Goal: Task Accomplishment & Management: Use online tool/utility

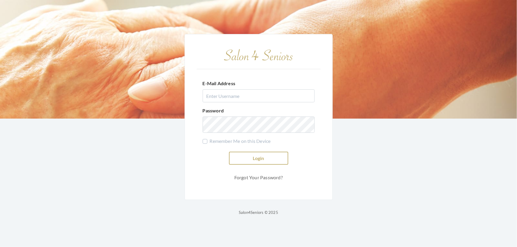
type input "shemekastephens@gmail.com"
click at [274, 159] on button "Login" at bounding box center [258, 158] width 59 height 13
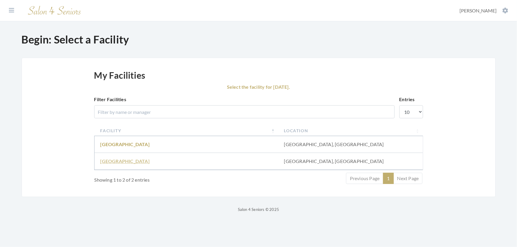
click at [116, 164] on link "Fair Haven" at bounding box center [124, 161] width 49 height 6
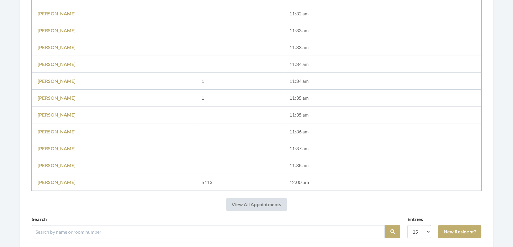
scroll to position [296, 0]
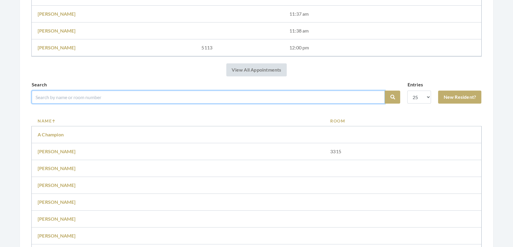
click at [63, 101] on input "search" at bounding box center [208, 97] width 353 height 13
click at [65, 104] on input "search" at bounding box center [208, 97] width 353 height 13
type input "blackwood"
click at [385, 91] on button "Search" at bounding box center [392, 97] width 15 height 13
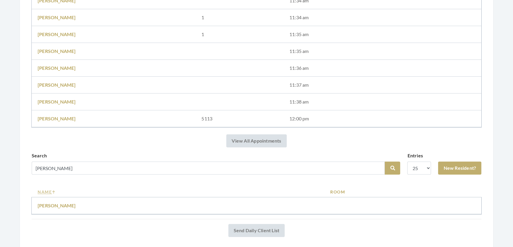
scroll to position [269, 0]
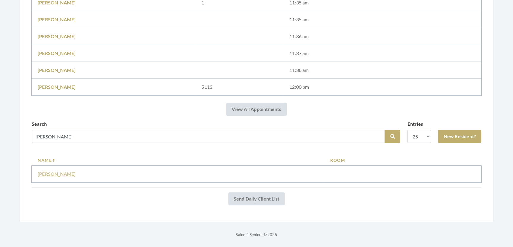
click at [72, 171] on link "Kathryn Blackwood" at bounding box center [57, 174] width 38 height 6
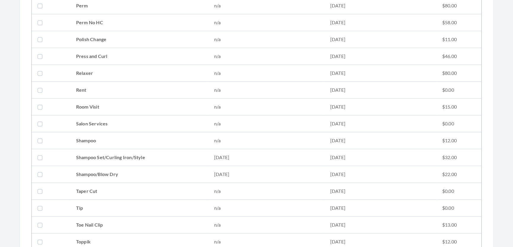
scroll to position [699, 0]
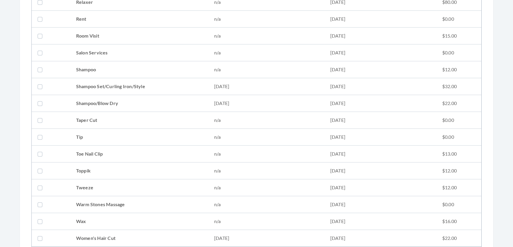
click at [95, 74] on td "Shampoo" at bounding box center [139, 69] width 138 height 17
checkbox input "true"
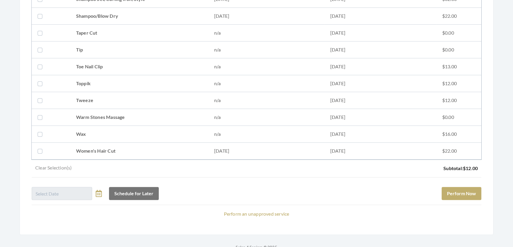
scroll to position [807, 0]
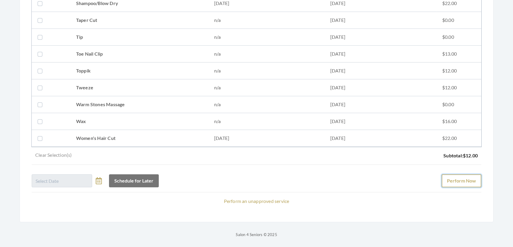
click at [441, 174] on button "Perform Now" at bounding box center [461, 180] width 40 height 13
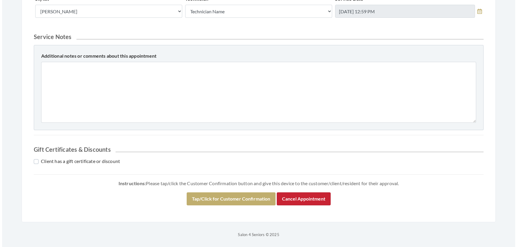
scroll to position [253, 0]
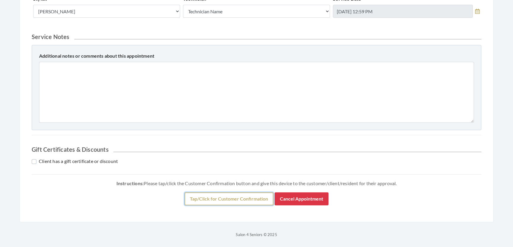
click at [241, 199] on button "Tap/Click for Customer Confirmation" at bounding box center [228, 198] width 89 height 13
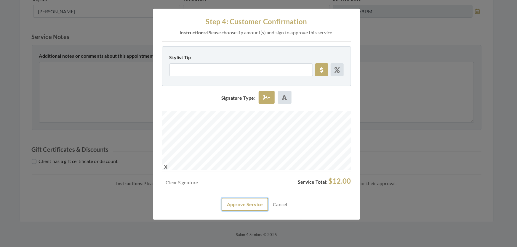
click at [252, 211] on button "Approve Service" at bounding box center [244, 204] width 46 height 13
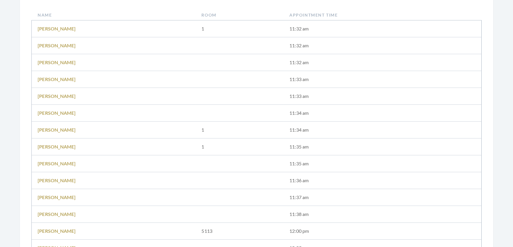
scroll to position [269, 0]
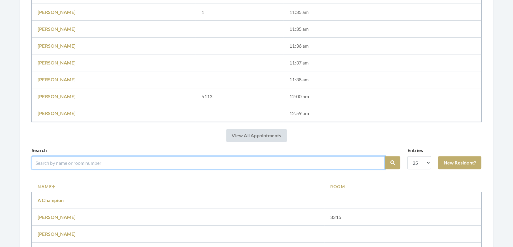
click at [124, 166] on input "search" at bounding box center [208, 162] width 353 height 13
type input "caroline"
click at [385, 156] on button "Search" at bounding box center [392, 162] width 15 height 13
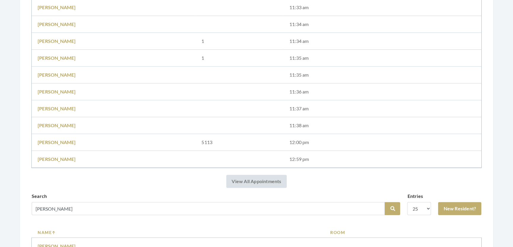
scroll to position [242, 0]
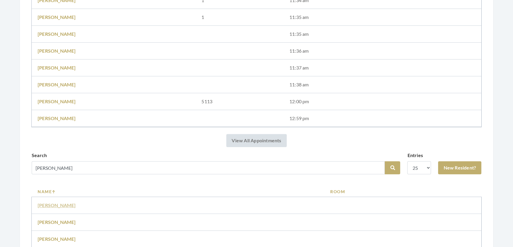
click at [68, 208] on link "Caroline Thompson" at bounding box center [57, 205] width 38 height 6
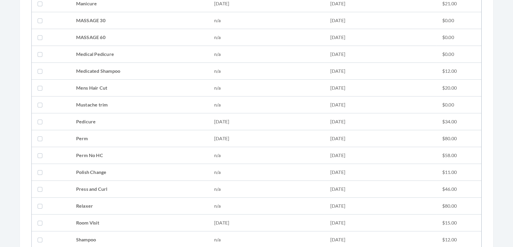
scroll to position [619, 0]
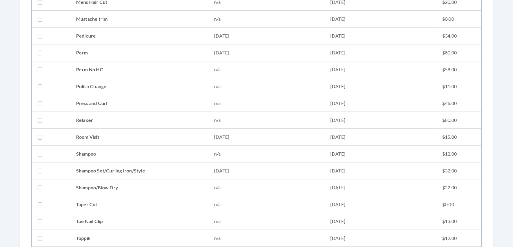
click at [83, 168] on td "Shampoo Set/Curling Iron/Style" at bounding box center [139, 171] width 138 height 17
checkbox input "true"
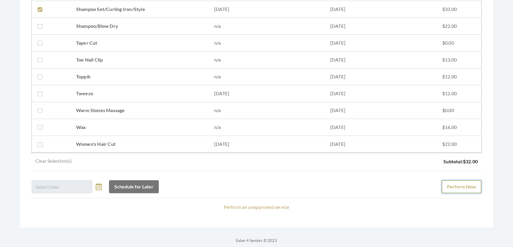
click at [475, 192] on button "Perform Now" at bounding box center [461, 186] width 40 height 13
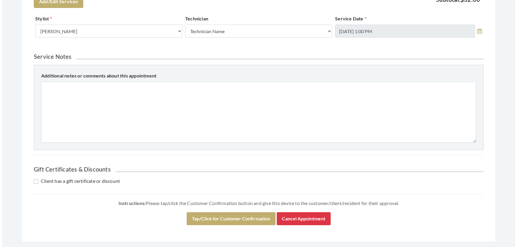
scroll to position [292, 0]
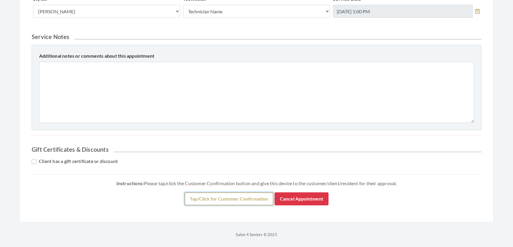
click at [239, 196] on button "Tap/Click for Customer Confirmation" at bounding box center [228, 198] width 89 height 13
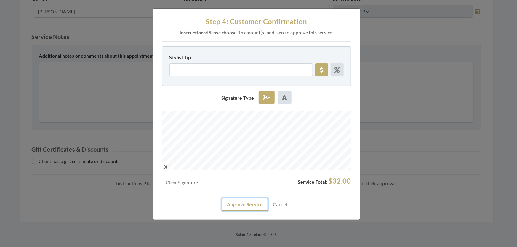
click at [247, 211] on button "Approve Service" at bounding box center [244, 204] width 46 height 13
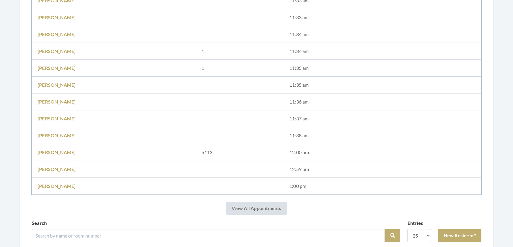
scroll to position [296, 0]
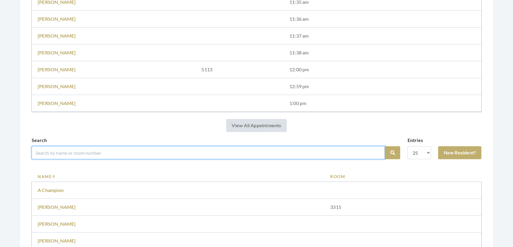
click at [95, 159] on input "search" at bounding box center [208, 152] width 353 height 13
type input "[PERSON_NAME]"
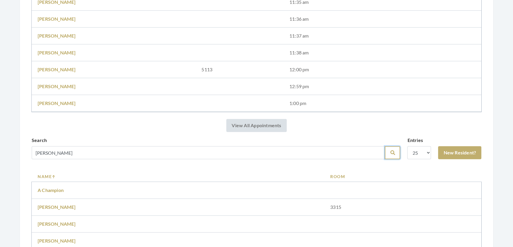
click at [390, 155] on icon "submit" at bounding box center [392, 152] width 5 height 5
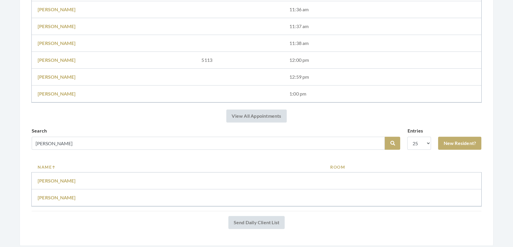
scroll to position [321, 0]
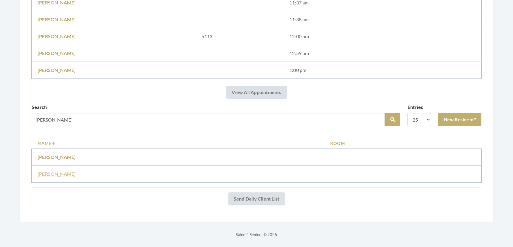
click at [63, 171] on link "Bonnie Bentley" at bounding box center [57, 174] width 38 height 6
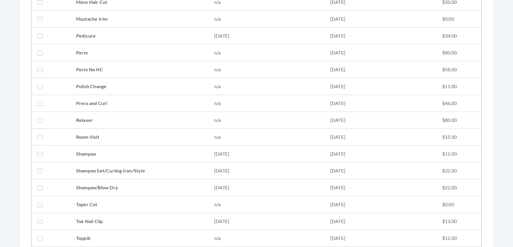
scroll to position [673, 0]
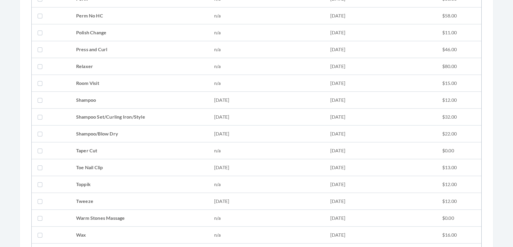
click at [127, 118] on td "Shampoo Set/Curling Iron/Style" at bounding box center [139, 117] width 138 height 17
checkbox input "true"
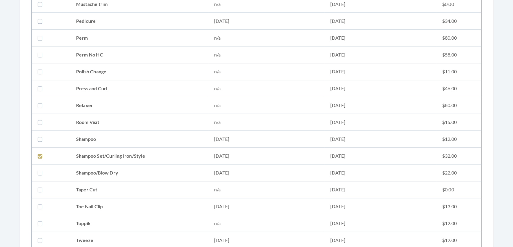
scroll to position [445, 0]
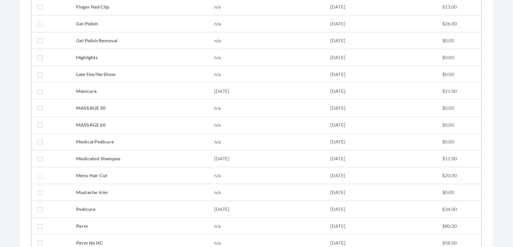
click at [111, 160] on td "Medicated Shampoo" at bounding box center [139, 158] width 138 height 17
checkbox input "true"
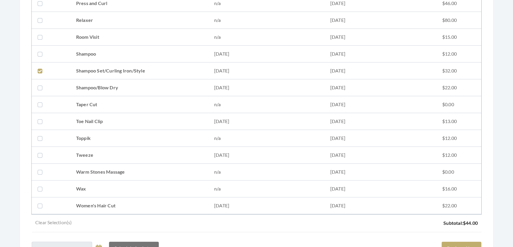
scroll to position [741, 0]
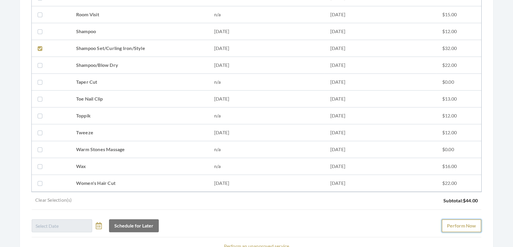
click at [453, 231] on button "Perform Now" at bounding box center [461, 225] width 40 height 13
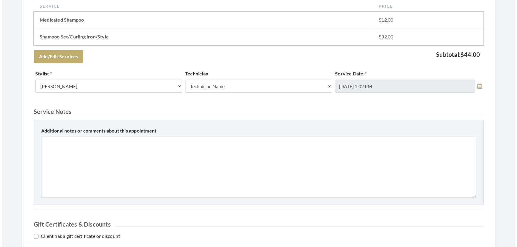
scroll to position [308, 0]
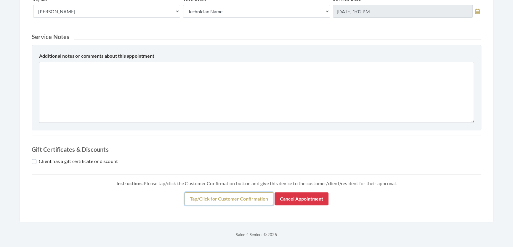
click at [237, 192] on button "Tap/Click for Customer Confirmation" at bounding box center [228, 198] width 89 height 13
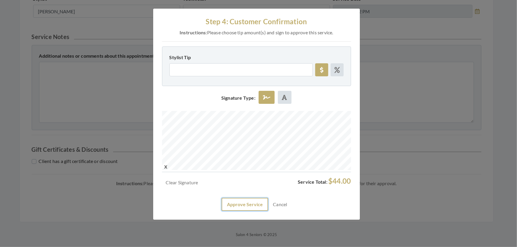
click at [255, 211] on button "Approve Service" at bounding box center [244, 204] width 46 height 13
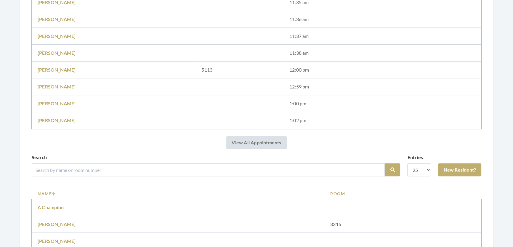
scroll to position [296, 0]
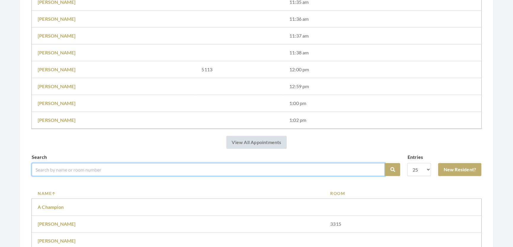
click at [165, 173] on input "search" at bounding box center [208, 169] width 353 height 13
type input "[PERSON_NAME]"
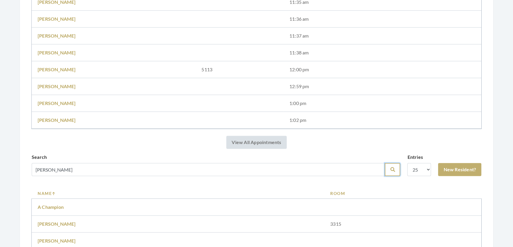
click at [385, 176] on button "Search" at bounding box center [392, 169] width 15 height 13
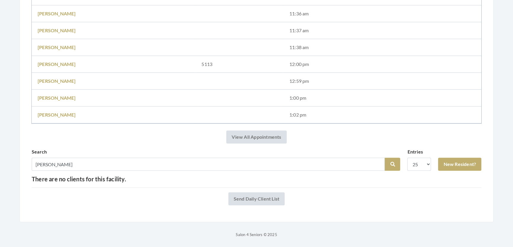
scroll to position [266, 0]
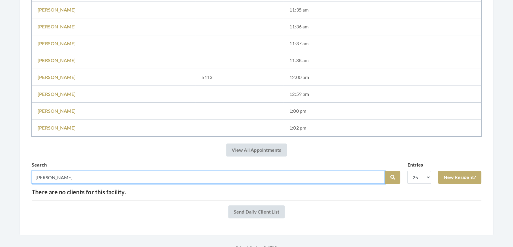
click at [34, 184] on input "[PERSON_NAME]" at bounding box center [208, 177] width 353 height 13
type input "sawada"
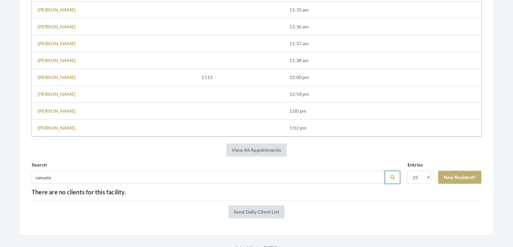
click at [390, 180] on icon "submit" at bounding box center [392, 177] width 5 height 5
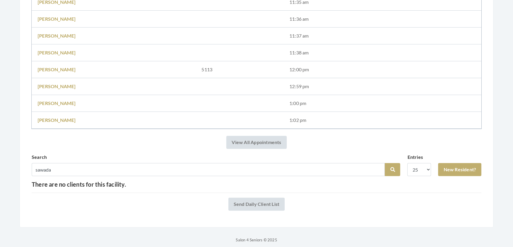
scroll to position [293, 0]
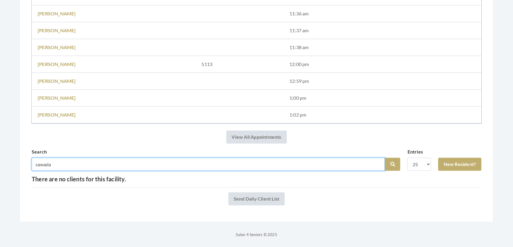
drag, startPoint x: 61, startPoint y: 154, endPoint x: 1, endPoint y: 170, distance: 61.9
type input "lily"
click at [385, 158] on button "Search" at bounding box center [392, 164] width 15 height 13
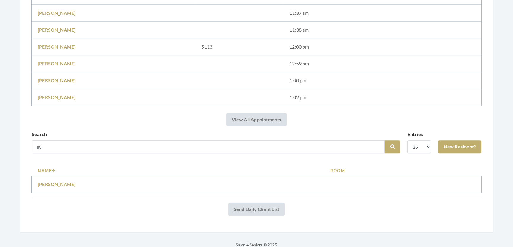
scroll to position [321, 0]
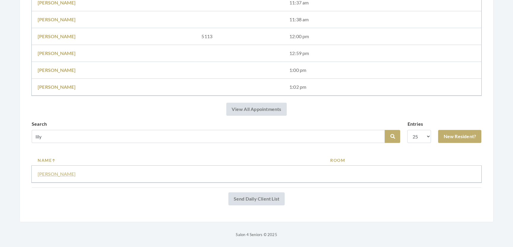
click at [61, 171] on link "Lily sawanda" at bounding box center [57, 174] width 38 height 6
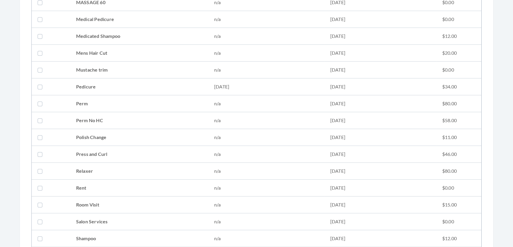
scroll to position [619, 0]
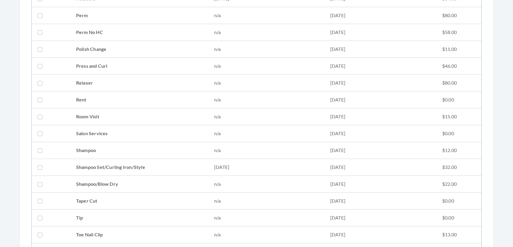
click at [225, 161] on td "[DATE]" at bounding box center [266, 167] width 116 height 17
checkbox input "true"
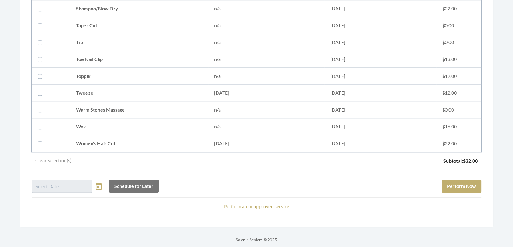
scroll to position [807, 0]
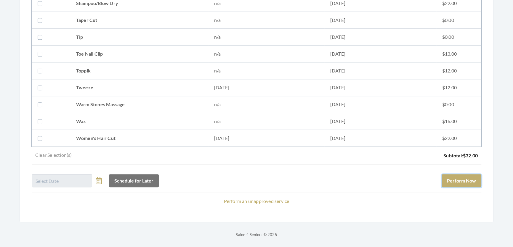
drag, startPoint x: 474, startPoint y: 178, endPoint x: 480, endPoint y: 182, distance: 7.2
click at [475, 180] on button "Perform Now" at bounding box center [461, 180] width 40 height 13
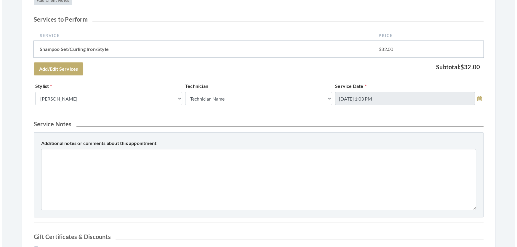
scroll to position [242, 0]
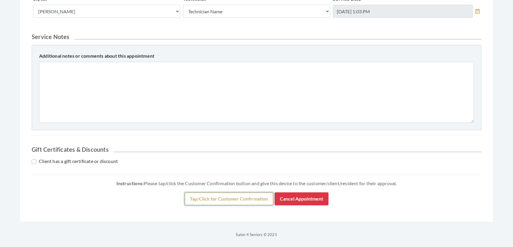
click at [265, 205] on button "Tap/Click for Customer Confirmation" at bounding box center [228, 198] width 89 height 13
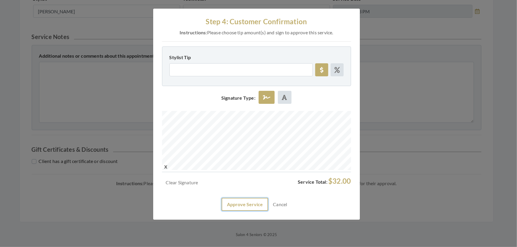
click at [235, 211] on button "Approve Service" at bounding box center [244, 204] width 46 height 13
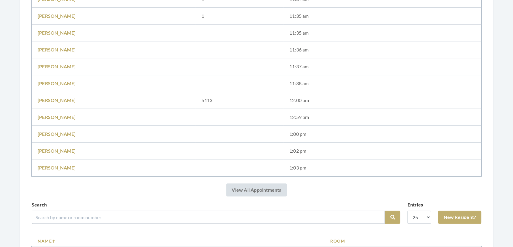
scroll to position [296, 0]
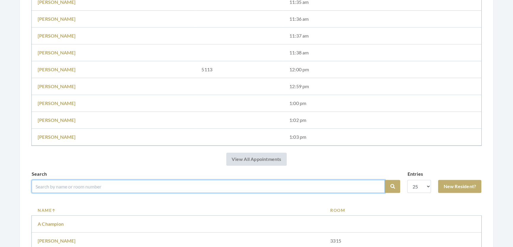
click at [317, 193] on input "search" at bounding box center [208, 186] width 353 height 13
click at [169, 189] on input "search" at bounding box center [208, 186] width 353 height 13
type input "alice"
click at [385, 180] on button "Search" at bounding box center [392, 186] width 15 height 13
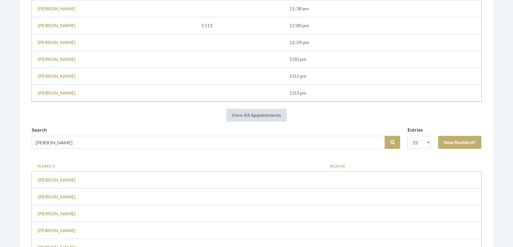
scroll to position [350, 0]
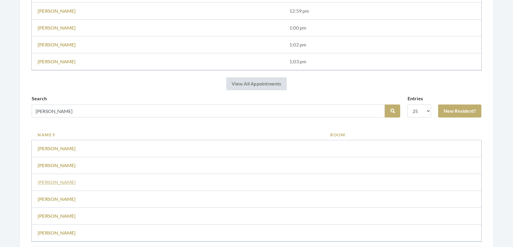
click at [59, 185] on link "Alice Danlap" at bounding box center [57, 182] width 38 height 6
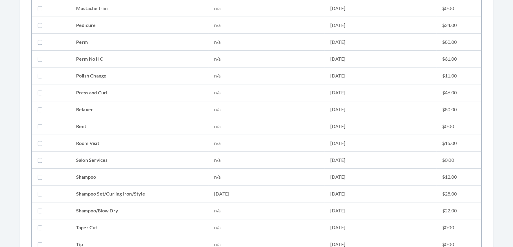
scroll to position [699, 0]
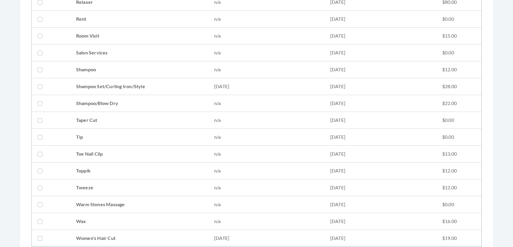
click at [83, 71] on td "Shampoo" at bounding box center [139, 69] width 138 height 17
click at [81, 67] on td "Shampoo" at bounding box center [139, 69] width 138 height 17
checkbox input "false"
click at [80, 84] on td "Shampoo Set/Curling Iron/Style" at bounding box center [139, 86] width 138 height 17
checkbox input "true"
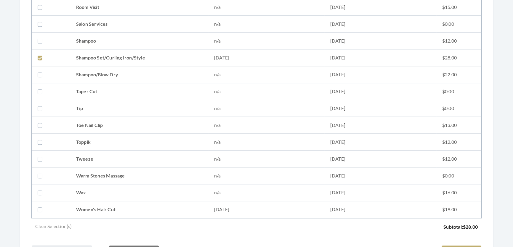
scroll to position [753, 0]
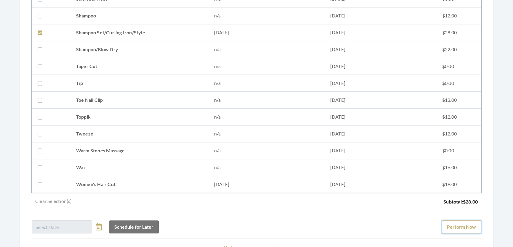
click at [461, 227] on button "Perform Now" at bounding box center [461, 227] width 40 height 13
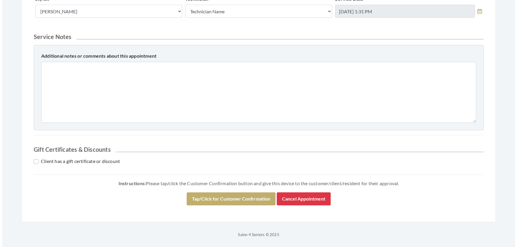
scroll to position [253, 0]
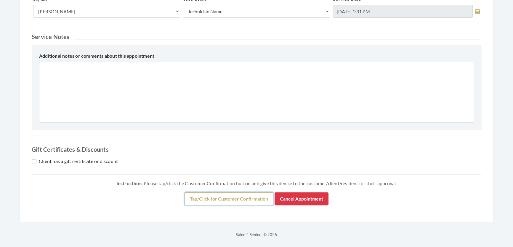
click at [265, 201] on button "Tap/Click for Customer Confirmation" at bounding box center [228, 198] width 89 height 13
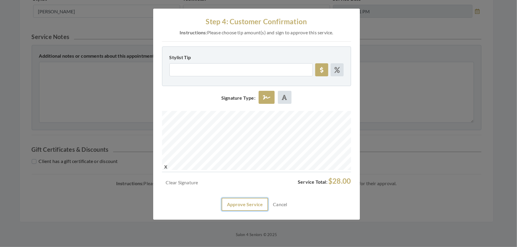
click at [234, 211] on button "Approve Service" at bounding box center [244, 204] width 46 height 13
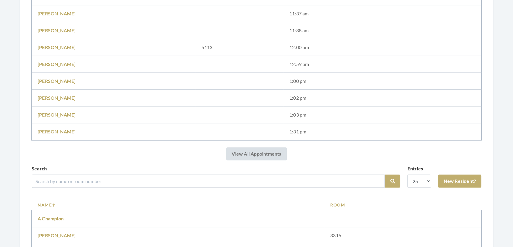
scroll to position [377, 0]
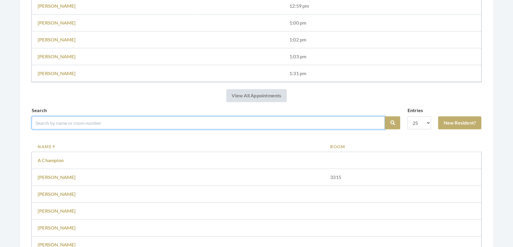
click at [101, 129] on input "search" at bounding box center [208, 122] width 353 height 13
type input "rush"
click at [385, 116] on button "Search" at bounding box center [392, 122] width 15 height 13
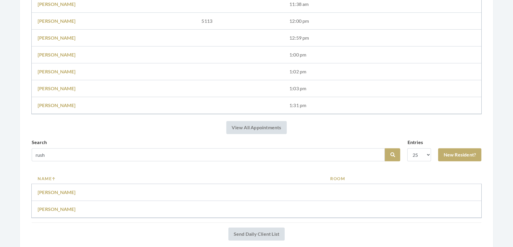
scroll to position [372, 0]
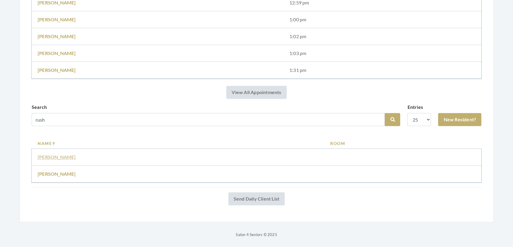
click at [59, 154] on link "[PERSON_NAME]" at bounding box center [57, 157] width 38 height 6
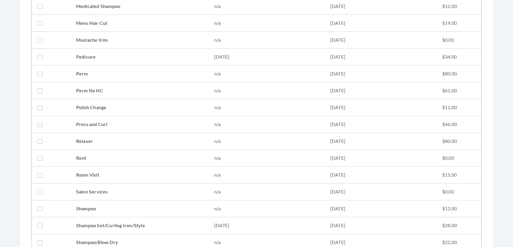
scroll to position [619, 0]
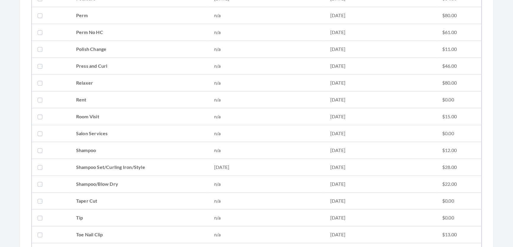
click at [100, 171] on td "Shampoo Set/Curling Iron/Style" at bounding box center [139, 167] width 138 height 17
checkbox input "true"
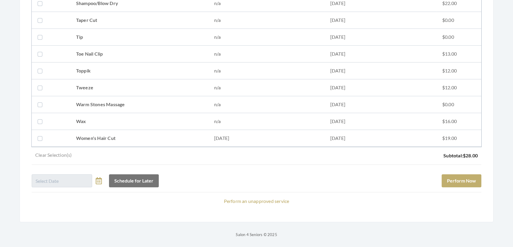
scroll to position [807, 0]
click at [459, 174] on button "Perform Now" at bounding box center [461, 180] width 40 height 13
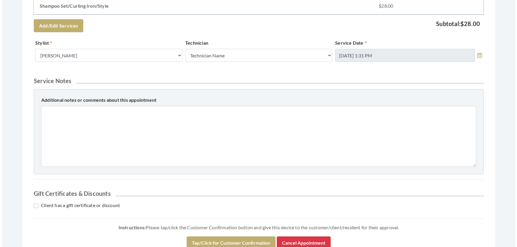
scroll to position [253, 0]
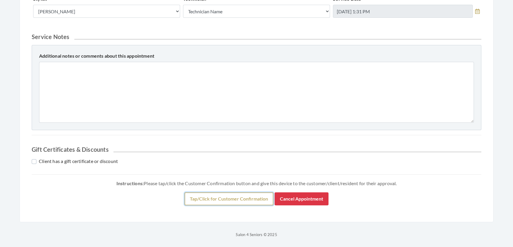
click at [259, 199] on button "Tap/Click for Customer Confirmation" at bounding box center [228, 198] width 89 height 13
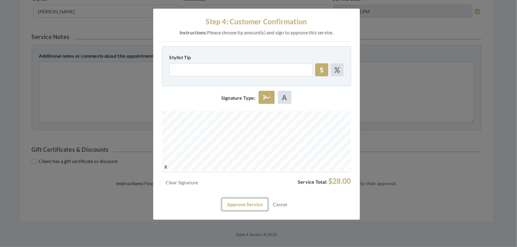
click at [252, 211] on button "Approve Service" at bounding box center [244, 204] width 46 height 13
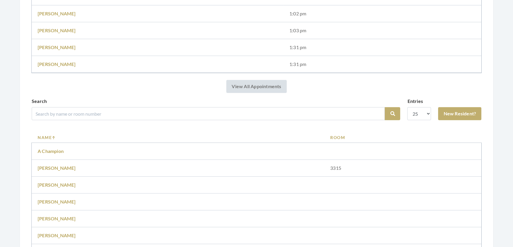
scroll to position [403, 0]
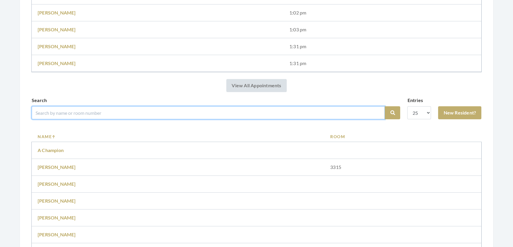
click at [80, 119] on input "search" at bounding box center [208, 112] width 353 height 13
type input "[PERSON_NAME]"
click at [385, 106] on button "Search" at bounding box center [392, 112] width 15 height 13
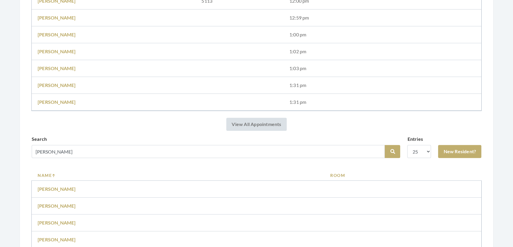
scroll to position [403, 0]
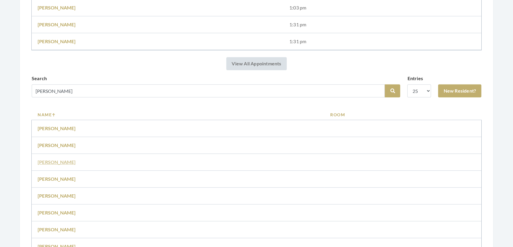
click at [51, 165] on link "Bobby Keith" at bounding box center [57, 162] width 38 height 6
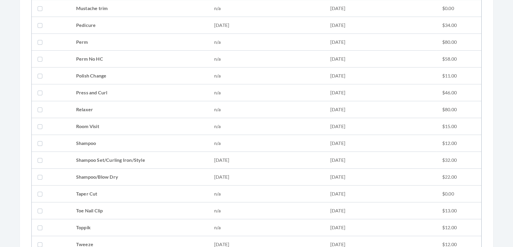
click at [78, 157] on td "Shampoo Set/Curling Iron/Style" at bounding box center [139, 160] width 138 height 17
checkbox input "true"
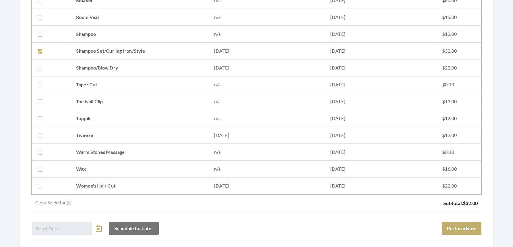
scroll to position [757, 0]
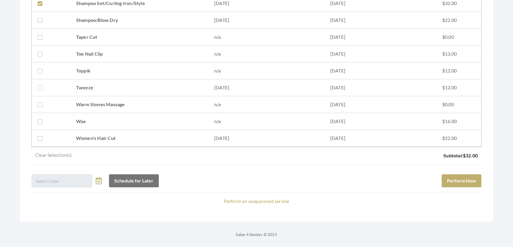
click at [466, 170] on div "Schedule for Later Perform Now" at bounding box center [256, 179] width 449 height 18
click at [465, 175] on button "Perform Now" at bounding box center [461, 180] width 40 height 13
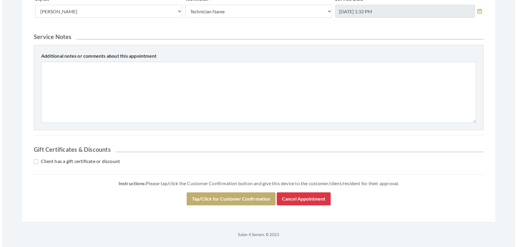
scroll to position [253, 0]
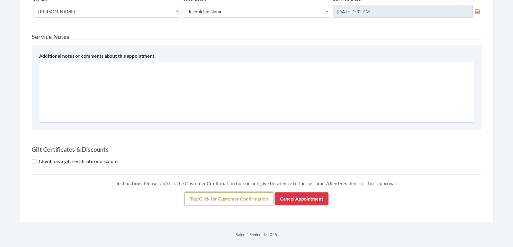
click at [250, 203] on button "Tap/Click for Customer Confirmation" at bounding box center [228, 198] width 89 height 13
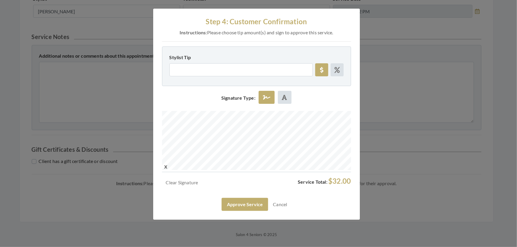
click at [256, 172] on div at bounding box center [256, 141] width 189 height 61
click at [230, 211] on button "Approve Service" at bounding box center [244, 204] width 46 height 13
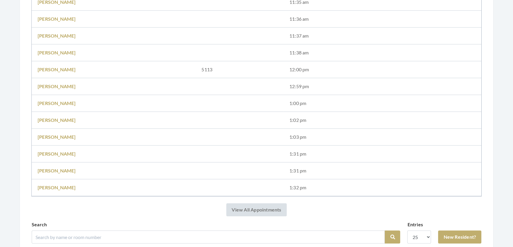
scroll to position [430, 0]
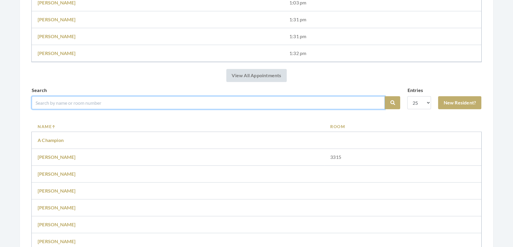
click at [179, 109] on input "search" at bounding box center [208, 102] width 353 height 13
type input "[PERSON_NAME]"
click at [385, 96] on button "Search" at bounding box center [392, 102] width 15 height 13
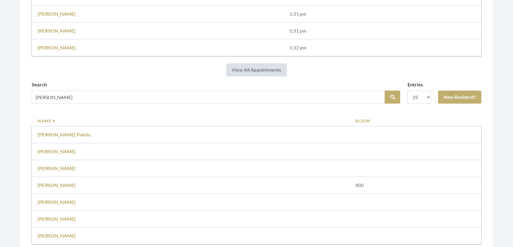
scroll to position [457, 0]
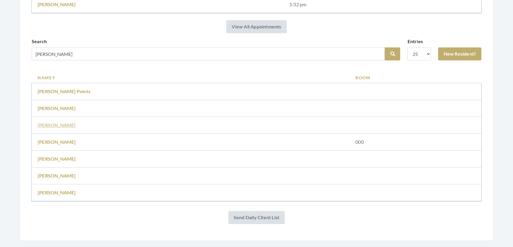
click at [49, 128] on link "[PERSON_NAME]" at bounding box center [57, 125] width 38 height 6
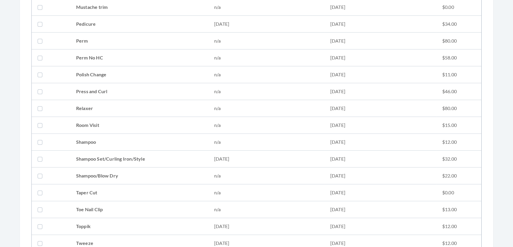
scroll to position [726, 0]
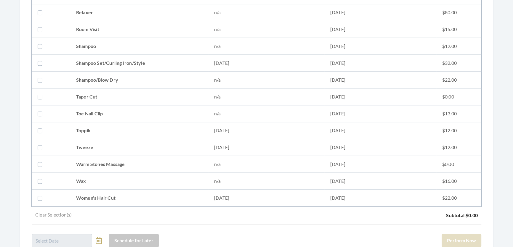
click at [70, 67] on td at bounding box center [51, 63] width 38 height 17
checkbox input "true"
click at [442, 237] on button "Perform Now" at bounding box center [461, 240] width 40 height 13
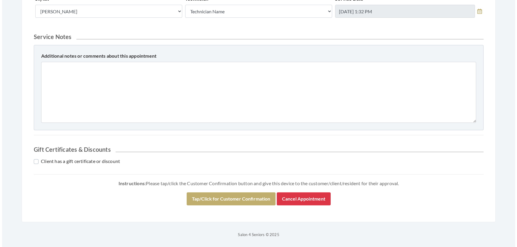
scroll to position [292, 0]
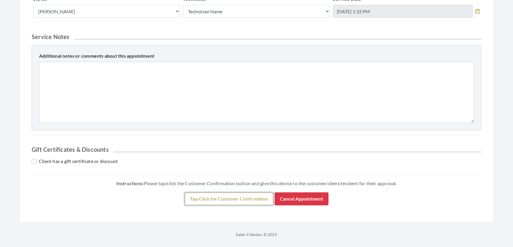
click at [250, 192] on button "Tap/Click for Customer Confirmation" at bounding box center [228, 198] width 89 height 13
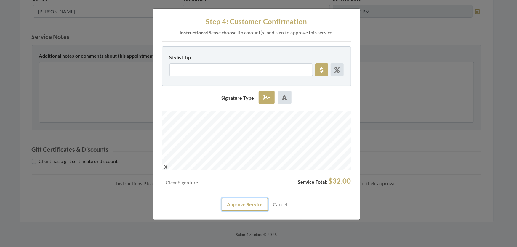
click at [250, 211] on button "Approve Service" at bounding box center [244, 204] width 46 height 13
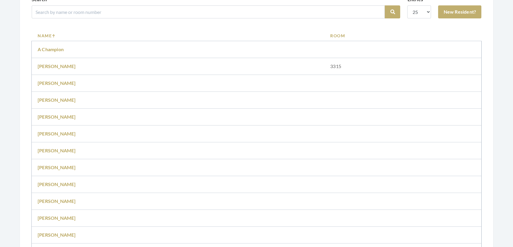
scroll to position [403, 0]
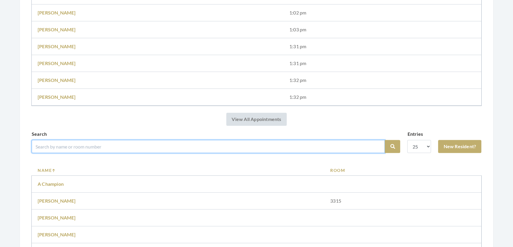
click at [202, 151] on input "search" at bounding box center [208, 146] width 353 height 13
type input "moore"
click at [385, 140] on button "Search" at bounding box center [392, 146] width 15 height 13
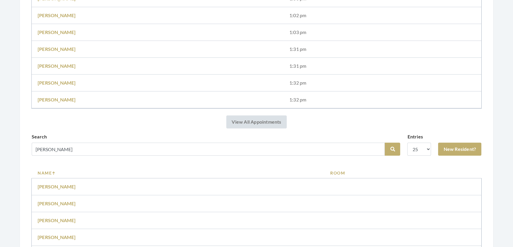
scroll to position [484, 0]
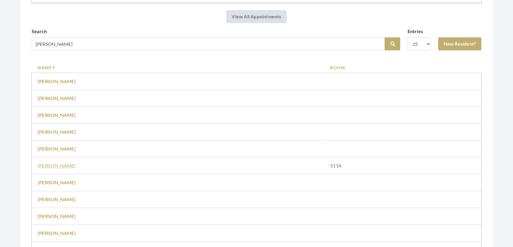
click at [57, 168] on link "[PERSON_NAME]" at bounding box center [57, 166] width 38 height 6
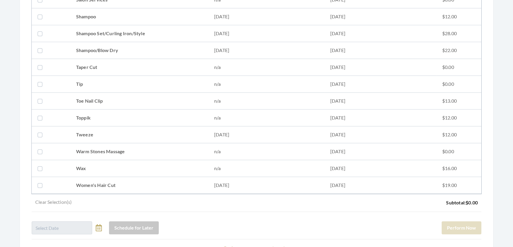
scroll to position [807, 0]
click at [173, 31] on td "Shampoo Set/Curling Iron/Style" at bounding box center [139, 32] width 138 height 17
checkbox input "true"
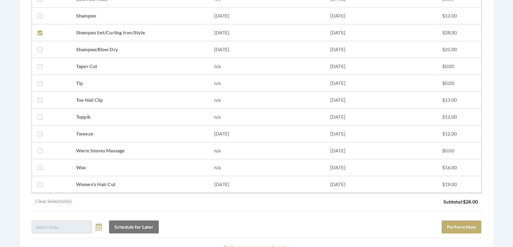
click at [132, 178] on td "Women's Hair Cut" at bounding box center [139, 184] width 138 height 17
checkbox input "true"
click at [472, 231] on button "Perform Now" at bounding box center [461, 227] width 40 height 13
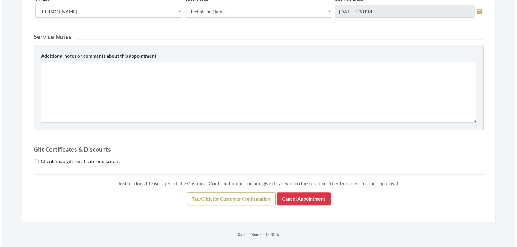
scroll to position [325, 0]
click at [265, 192] on button "Tap/Click for Customer Confirmation" at bounding box center [228, 198] width 89 height 13
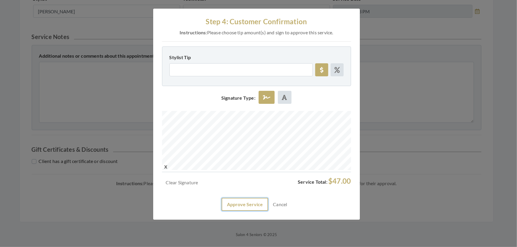
click at [250, 211] on button "Approve Service" at bounding box center [244, 204] width 46 height 13
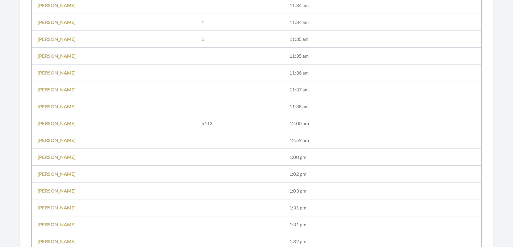
scroll to position [457, 0]
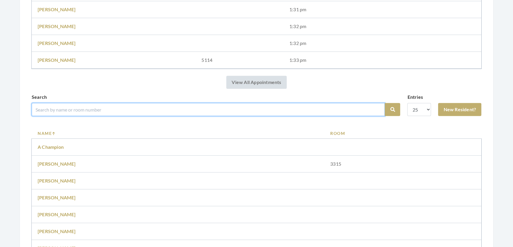
click at [84, 112] on input "search" at bounding box center [208, 109] width 353 height 13
type input "[PERSON_NAME]"
click at [385, 103] on button "Search" at bounding box center [392, 109] width 15 height 13
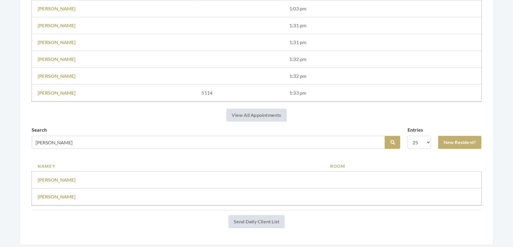
scroll to position [439, 0]
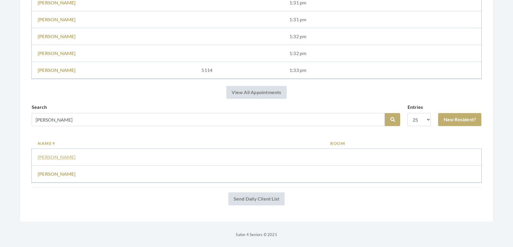
click at [61, 154] on link "[PERSON_NAME]" at bounding box center [57, 157] width 38 height 6
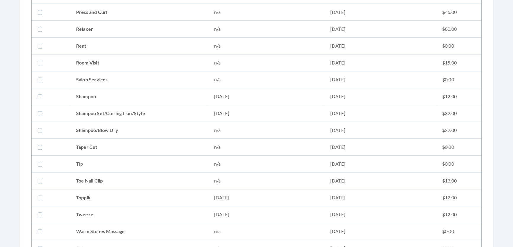
click at [83, 107] on td "Shampoo Set/Curling Iron/Style" at bounding box center [139, 113] width 138 height 17
checkbox input "true"
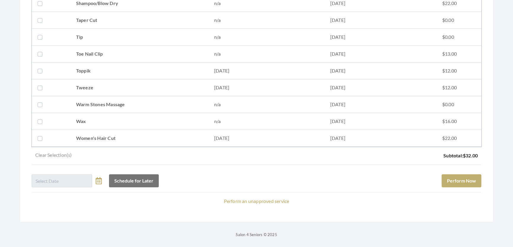
scroll to position [807, 0]
click at [461, 177] on button "Perform Now" at bounding box center [461, 180] width 40 height 13
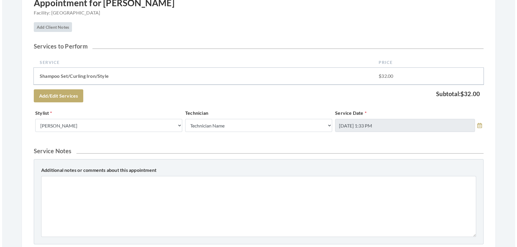
scroll to position [242, 0]
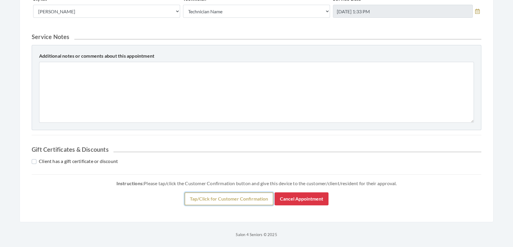
click at [223, 205] on button "Tap/Click for Customer Confirmation" at bounding box center [228, 198] width 89 height 13
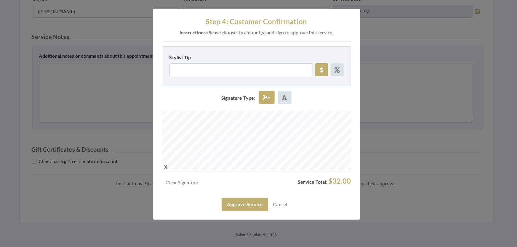
scroll to position [0, 0]
click at [234, 211] on button "Approve Service" at bounding box center [244, 204] width 46 height 13
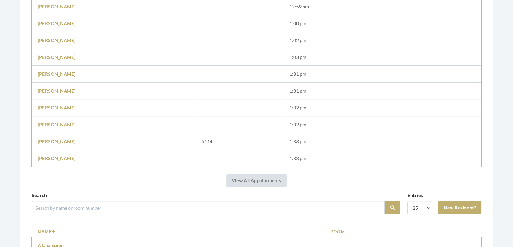
scroll to position [403, 0]
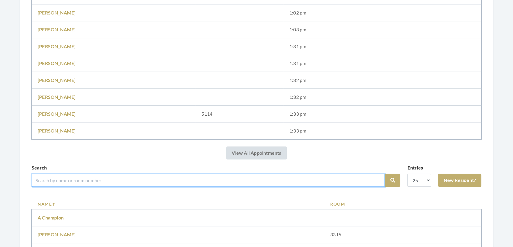
click at [95, 187] on input "search" at bounding box center [208, 180] width 353 height 13
type input "edmond"
click at [385, 174] on button "Search" at bounding box center [392, 180] width 15 height 13
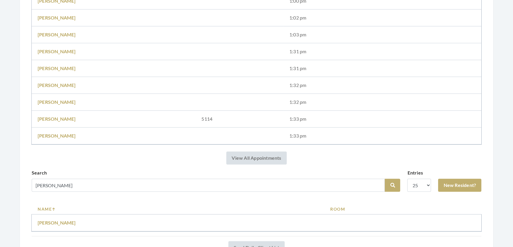
scroll to position [439, 0]
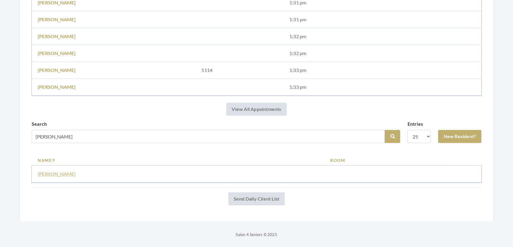
click at [57, 171] on link "Shirley Edmonds" at bounding box center [57, 174] width 38 height 6
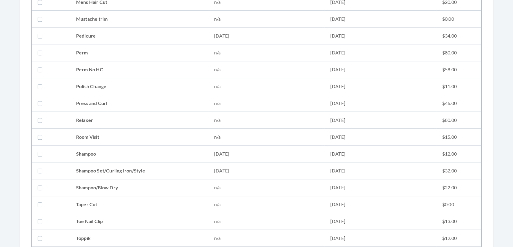
click at [58, 167] on td at bounding box center [51, 171] width 38 height 17
checkbox input "true"
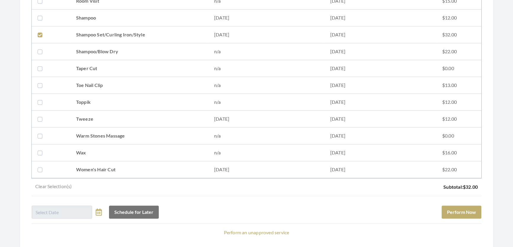
scroll to position [795, 0]
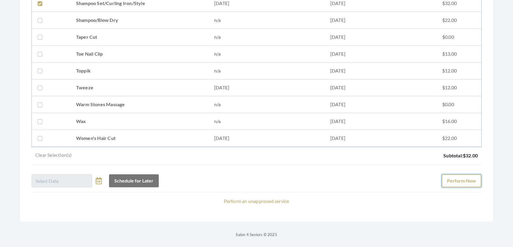
click at [459, 177] on button "Perform Now" at bounding box center [461, 180] width 40 height 13
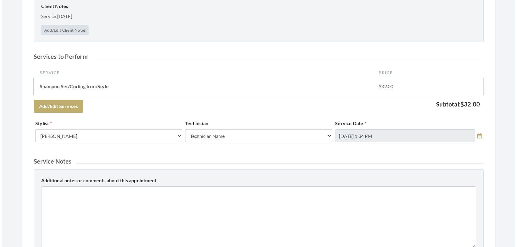
scroll to position [292, 0]
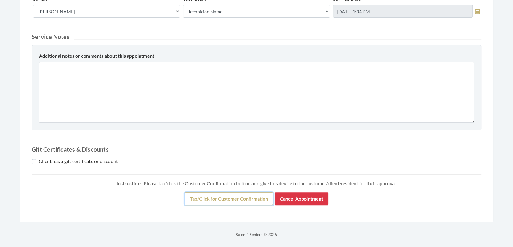
click at [270, 197] on button "Tap/Click for Customer Confirmation" at bounding box center [228, 198] width 89 height 13
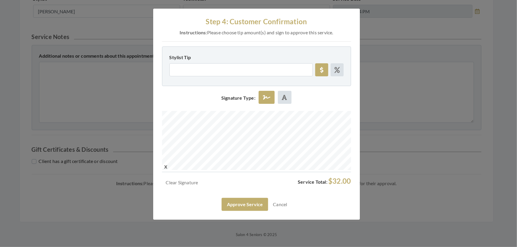
click at [244, 211] on div "Clear Signature Service Total: $32.00 Approve Service Cancel" at bounding box center [256, 194] width 189 height 34
click at [239, 211] on button "Approve Service" at bounding box center [244, 204] width 46 height 13
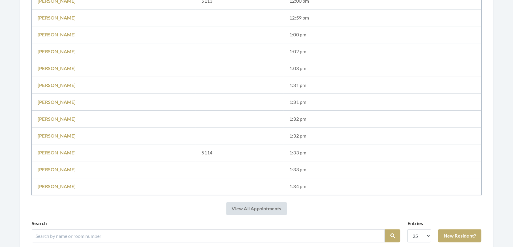
scroll to position [403, 0]
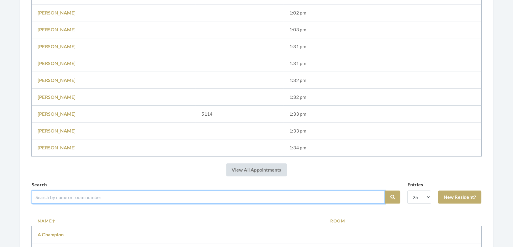
click at [74, 196] on input "search" at bounding box center [208, 197] width 353 height 13
type input "[PERSON_NAME]"
click at [385, 191] on button "Search" at bounding box center [392, 197] width 15 height 13
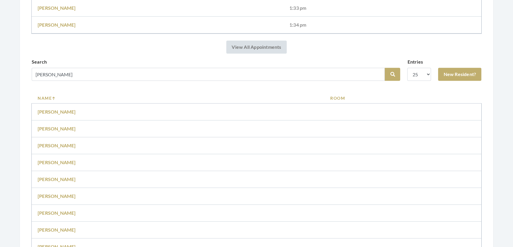
scroll to position [565, 0]
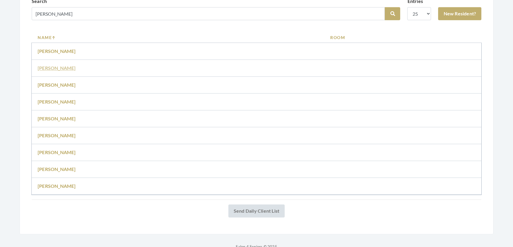
click at [48, 71] on link "Anita Alredge" at bounding box center [57, 68] width 38 height 6
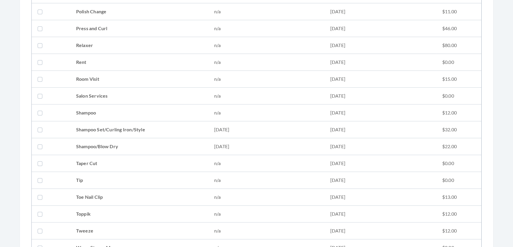
scroll to position [726, 0]
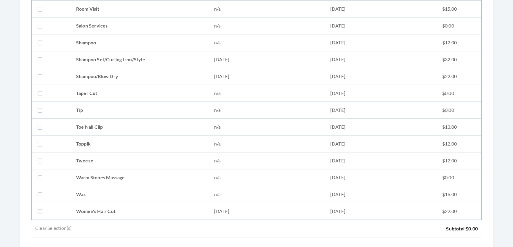
click at [177, 49] on td "Shampoo" at bounding box center [139, 42] width 138 height 17
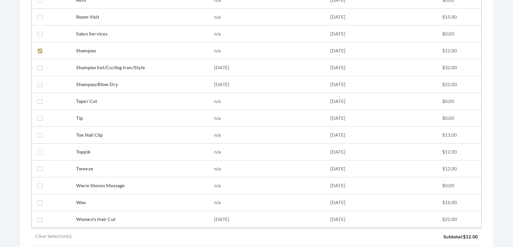
scroll to position [619, 0]
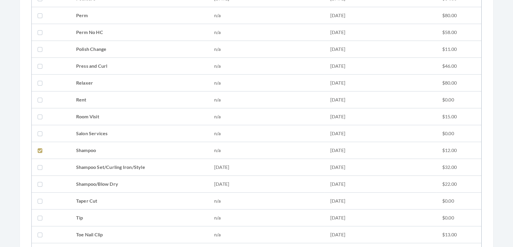
click at [136, 154] on td "Shampoo" at bounding box center [139, 150] width 138 height 17
checkbox input "false"
click at [134, 162] on td "Shampoo Set/Curling Iron/Style" at bounding box center [139, 167] width 138 height 17
checkbox input "true"
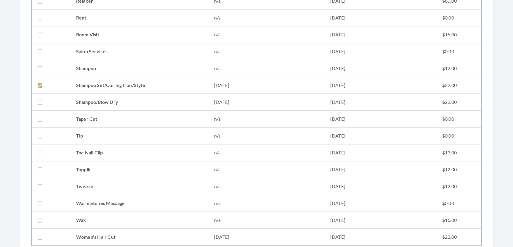
scroll to position [753, 0]
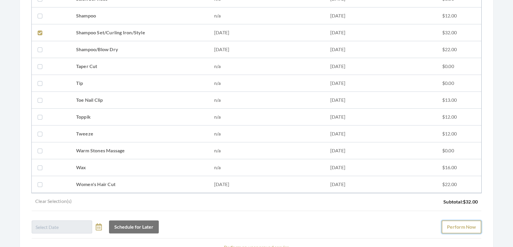
click at [456, 230] on button "Perform Now" at bounding box center [461, 227] width 40 height 13
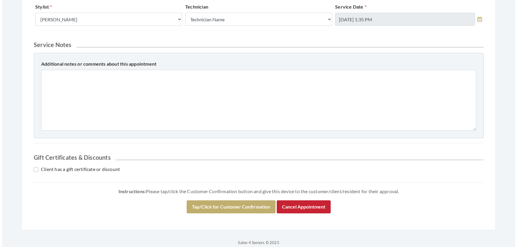
scroll to position [242, 0]
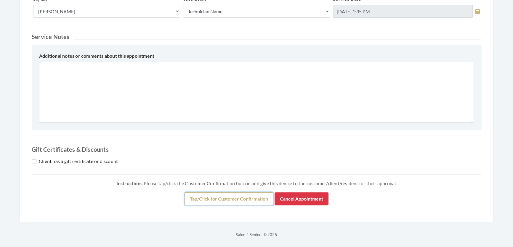
click at [270, 205] on button "Tap/Click for Customer Confirmation" at bounding box center [228, 198] width 89 height 13
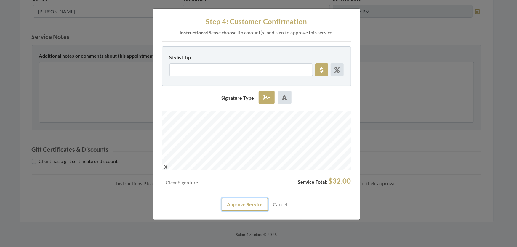
click at [239, 211] on button "Approve Service" at bounding box center [244, 204] width 46 height 13
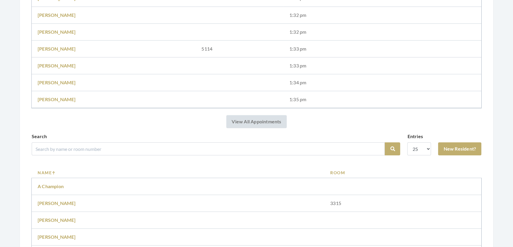
scroll to position [511, 0]
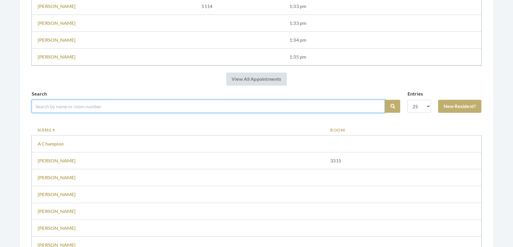
click at [82, 113] on input "search" at bounding box center [208, 106] width 353 height 13
type input "[PERSON_NAME]"
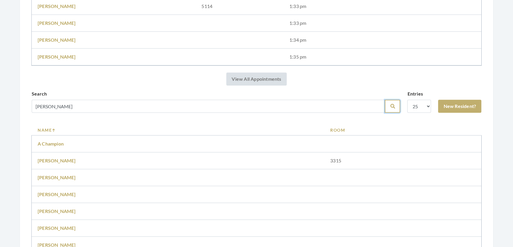
click at [390, 109] on icon "submit" at bounding box center [392, 106] width 5 height 5
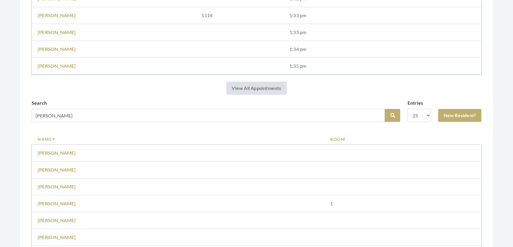
scroll to position [592, 0]
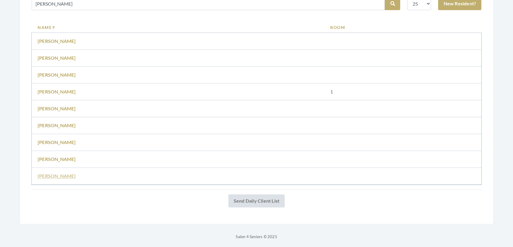
click at [54, 179] on link "Nancy Brooks" at bounding box center [57, 176] width 38 height 6
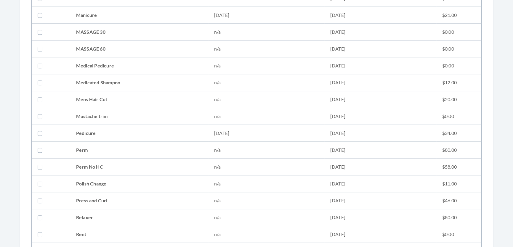
scroll to position [565, 0]
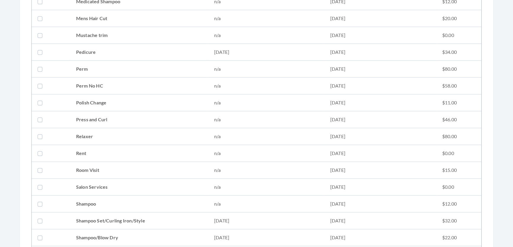
click at [79, 217] on td "Shampoo Set/Curling Iron/Style" at bounding box center [139, 221] width 138 height 17
checkbox input "true"
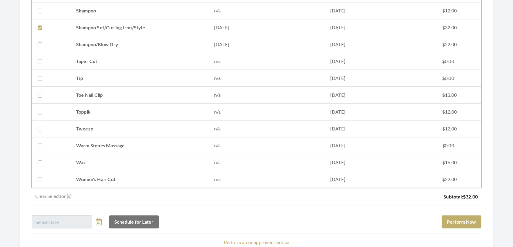
scroll to position [780, 0]
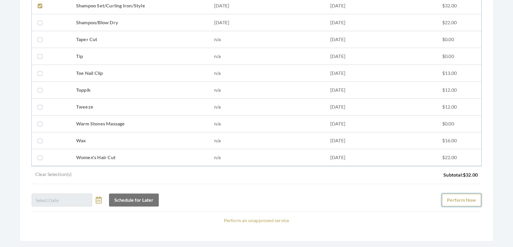
click at [446, 201] on button "Perform Now" at bounding box center [461, 200] width 40 height 13
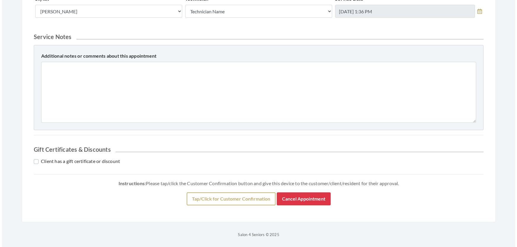
scroll to position [253, 0]
click at [205, 199] on button "Tap/Click for Customer Confirmation" at bounding box center [228, 198] width 89 height 13
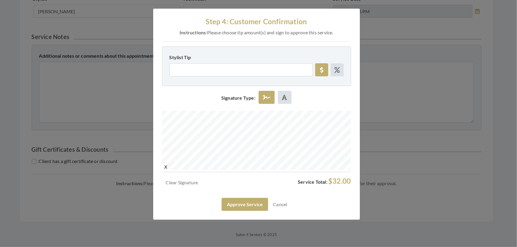
click at [293, 189] on div "Step 4: Customer Confirmation Instructions: Please choose tip amount(s) and sig…" at bounding box center [256, 114] width 207 height 211
click at [248, 211] on button "Approve Service" at bounding box center [244, 204] width 46 height 13
